Goal: Task Accomplishment & Management: Manage account settings

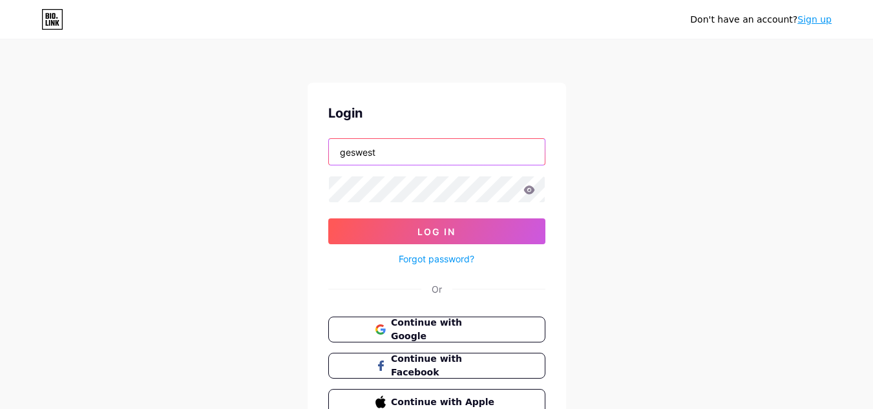
click at [402, 141] on input "geswest" at bounding box center [437, 152] width 216 height 26
paste input "geswest"
drag, startPoint x: 412, startPoint y: 151, endPoint x: 322, endPoint y: 200, distance: 102.3
click at [289, 155] on div "Don't have an account? Sign up Login geswestgeswest Log In Forgot password? Or …" at bounding box center [436, 238] width 873 height 477
paste input "text"
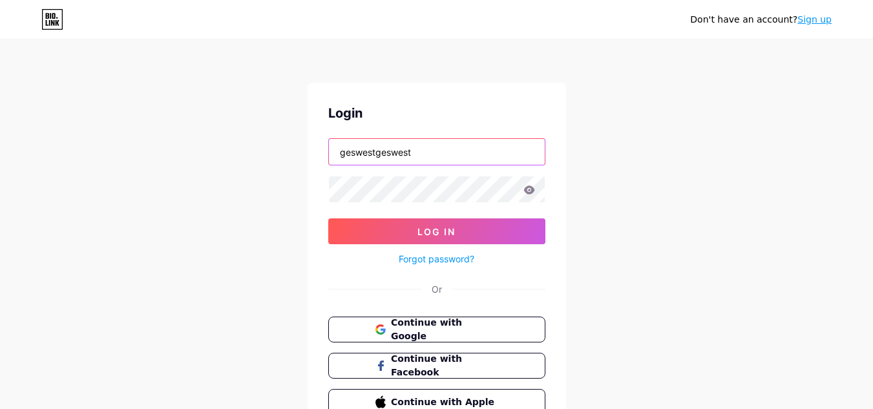
type input "geswest"
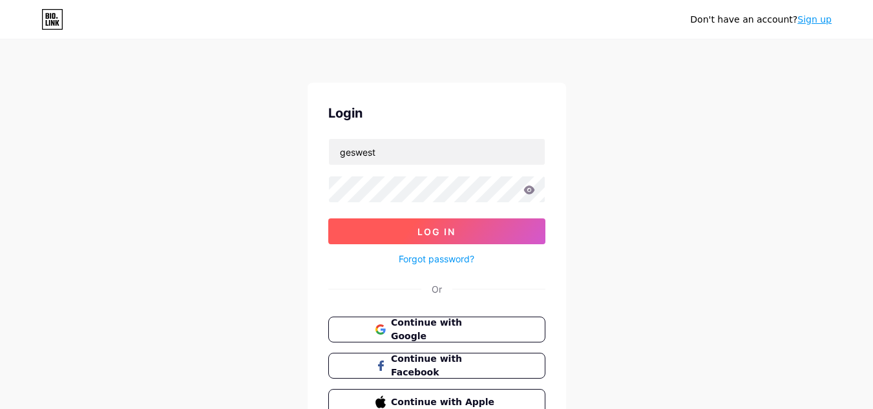
click at [435, 226] on span "Log In" at bounding box center [436, 231] width 38 height 11
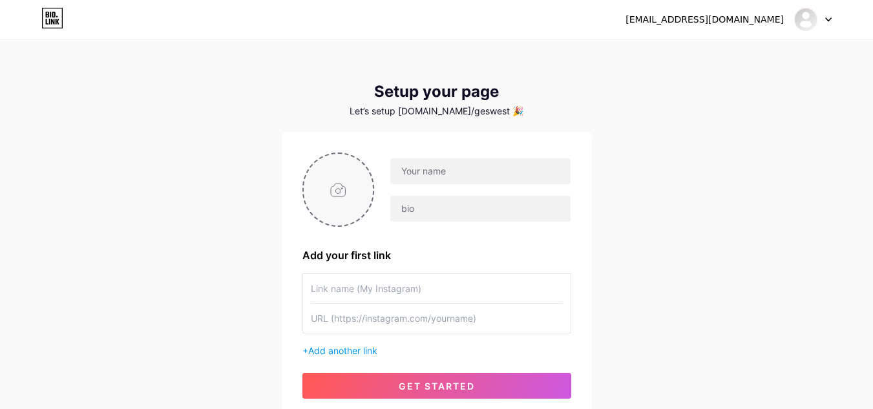
click at [338, 185] on input "file" at bounding box center [339, 190] width 70 height 72
type input "C:\fakepath\200.jpg"
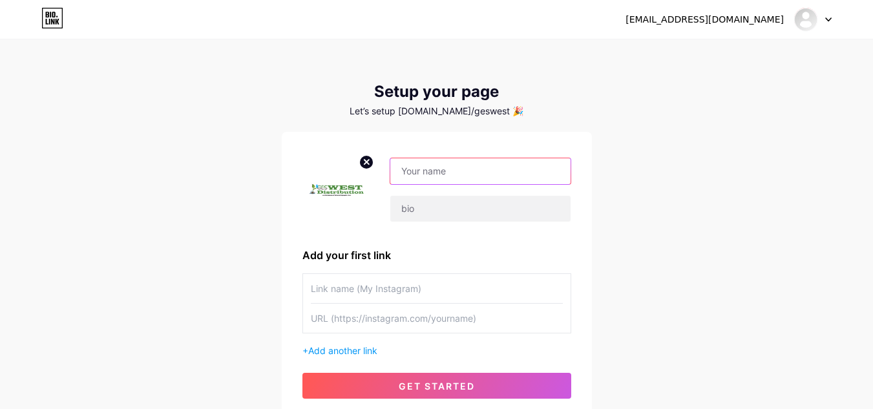
click at [470, 176] on input "text" at bounding box center [480, 171] width 180 height 26
paste input "geswest"
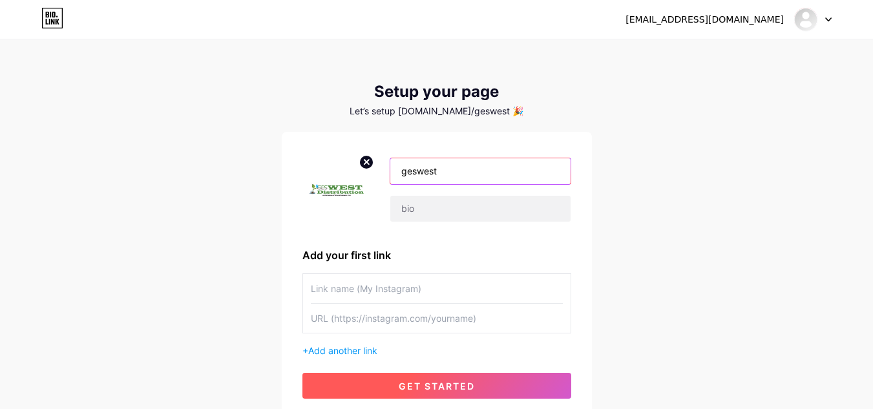
type input "geswest"
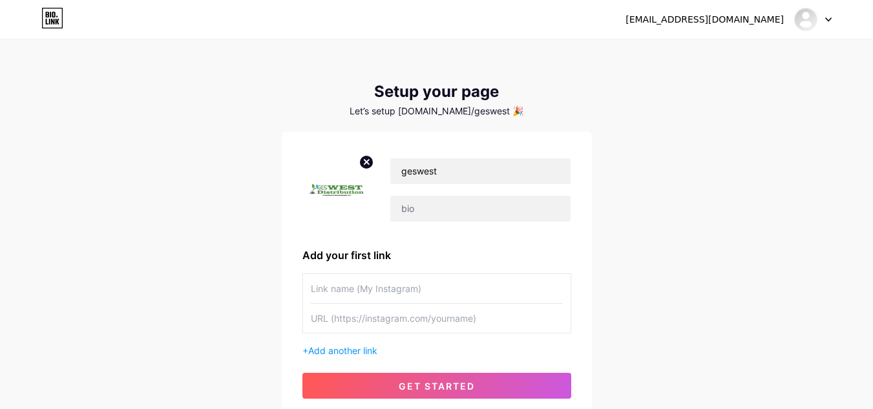
click at [758, 219] on div "[EMAIL_ADDRESS][DOMAIN_NAME] Dashboard Logout Setup your page Let’s setup [DOMA…" at bounding box center [436, 230] width 873 height 461
click at [338, 318] on input "text" at bounding box center [437, 318] width 252 height 29
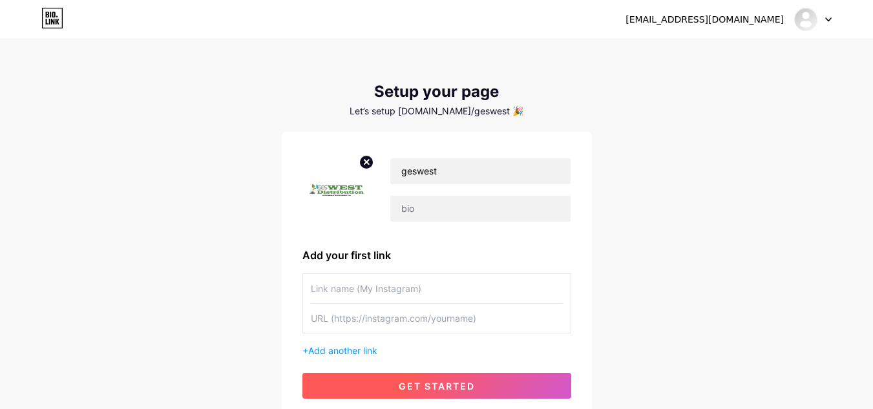
paste input "[URL][DOMAIN_NAME]"
type input "[URL][DOMAIN_NAME]"
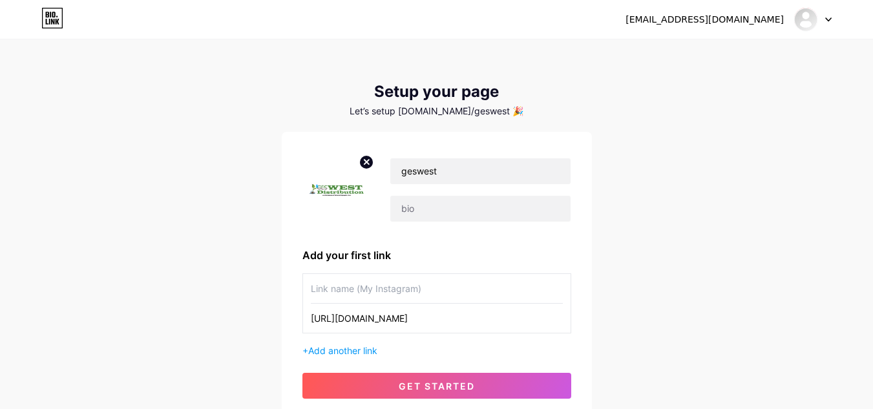
click at [3, 239] on div "[EMAIL_ADDRESS][DOMAIN_NAME] Dashboard Logout Setup your page Let’s setup [DOMA…" at bounding box center [436, 230] width 873 height 461
click at [359, 284] on input "text" at bounding box center [437, 288] width 252 height 29
paste input "Dust control products"
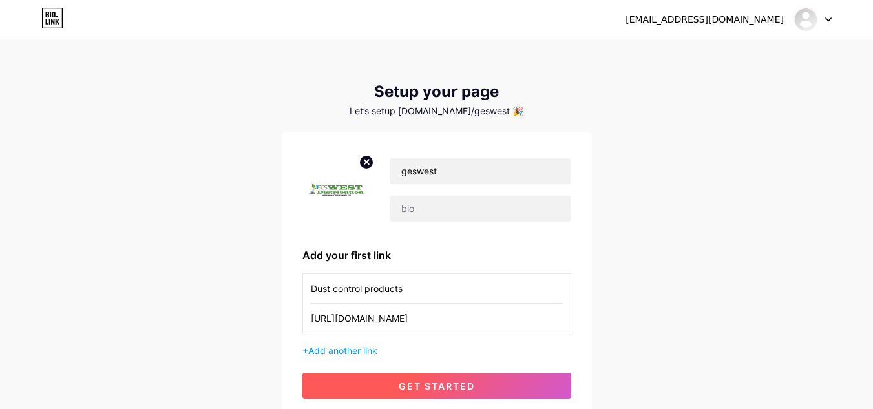
type input "Dust control products"
click at [455, 378] on button "get started" at bounding box center [436, 386] width 269 height 26
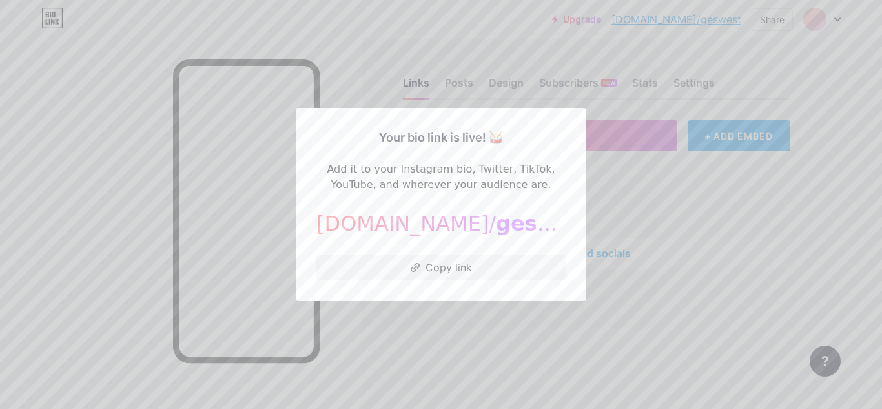
click at [811, 118] on div at bounding box center [441, 204] width 882 height 409
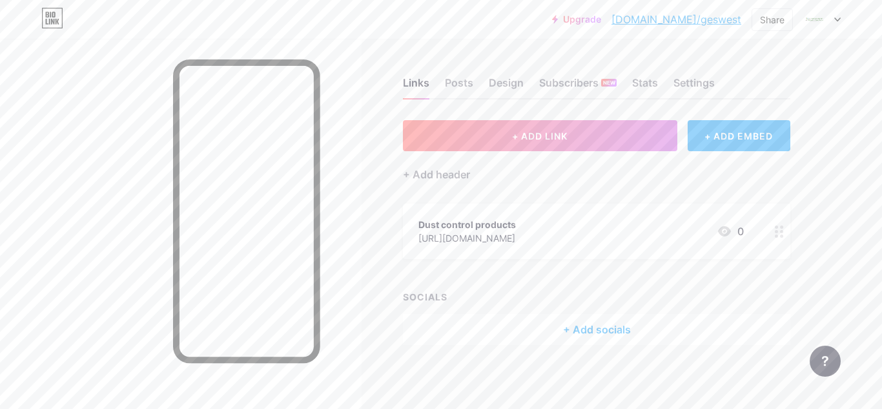
click at [729, 21] on link "[DOMAIN_NAME]/geswest" at bounding box center [677, 20] width 130 height 16
